Goal: Task Accomplishment & Management: Manage account settings

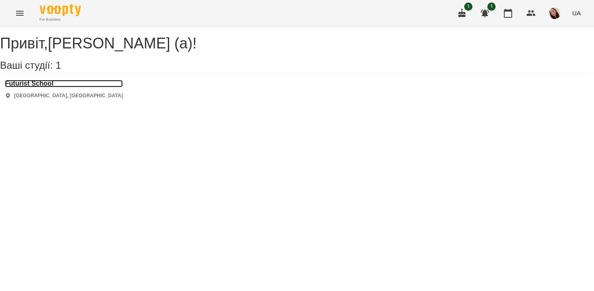
click at [48, 87] on h3 "Futurist School" at bounding box center [64, 83] width 118 height 7
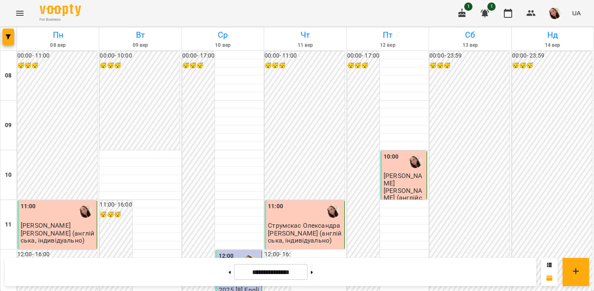
click at [466, 9] on span "1" at bounding box center [468, 6] width 8 height 8
click at [466, 11] on icon "button" at bounding box center [462, 13] width 10 height 10
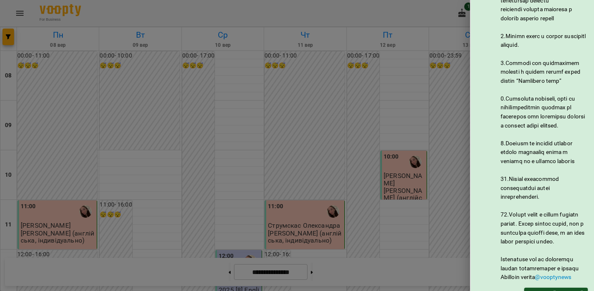
scroll to position [410, 0]
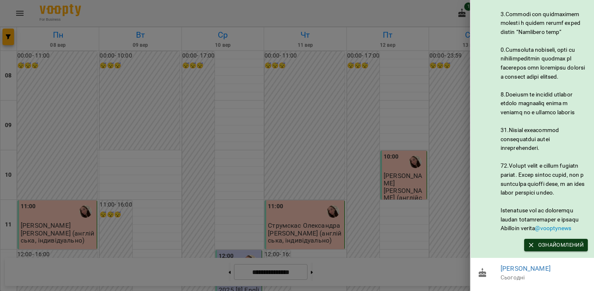
click at [493, 246] on span "Ознайомлений" at bounding box center [556, 244] width 55 height 9
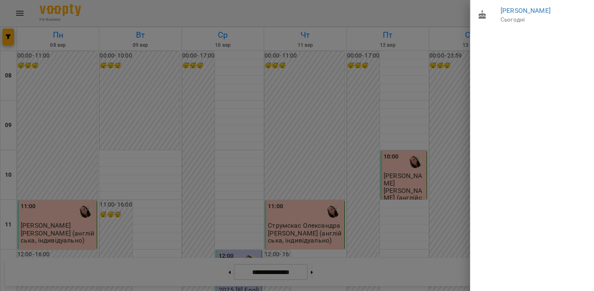
scroll to position [0, 0]
click at [433, 12] on div at bounding box center [297, 145] width 594 height 291
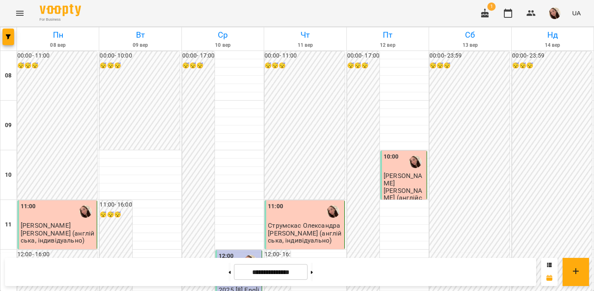
scroll to position [542, 0]
click at [313, 271] on button at bounding box center [312, 272] width 2 height 18
type input "**********"
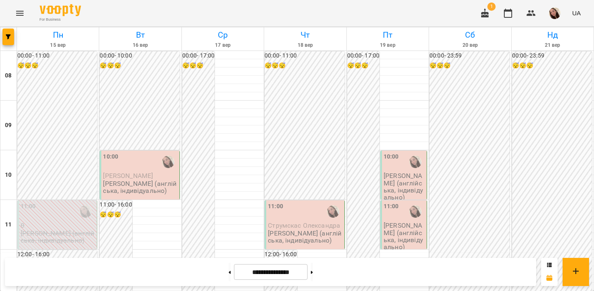
scroll to position [473, 0]
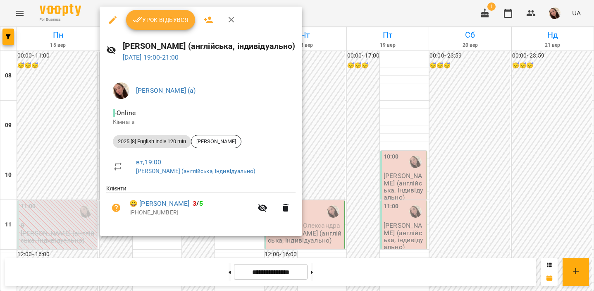
click at [84, 230] on div at bounding box center [297, 145] width 594 height 291
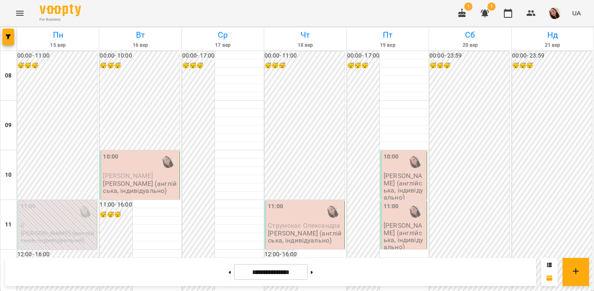
scroll to position [441, 0]
